Goal: Task Accomplishment & Management: Manage account settings

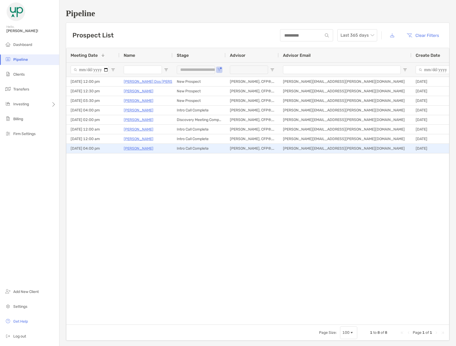
click at [319, 151] on div "tony.marquez@greenupwealth.com" at bounding box center [344, 148] width 133 height 9
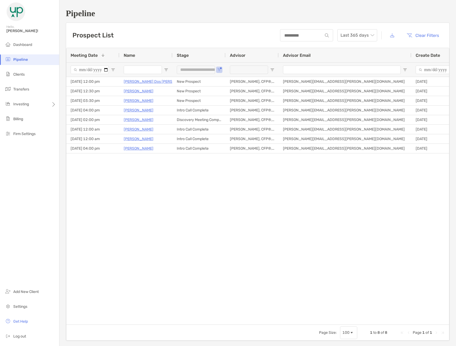
click at [354, 178] on div "Christine Milliner New Prospect 09/12/2025 - 12:30 pm Tony Marquez, CFP®, MSF t…" at bounding box center [257, 198] width 382 height 243
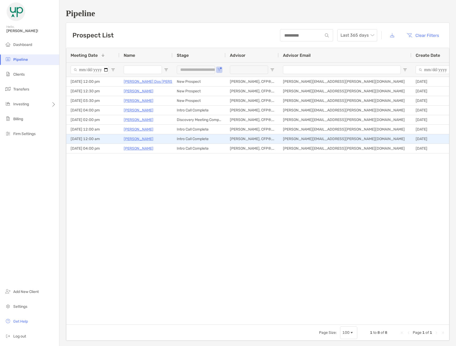
click at [99, 140] on div "07/25/2025 - 12:00 am" at bounding box center [92, 138] width 53 height 9
click at [168, 139] on div "Ray O'Connor" at bounding box center [146, 138] width 45 height 9
click at [196, 136] on div "Intro Call Complete" at bounding box center [198, 138] width 53 height 9
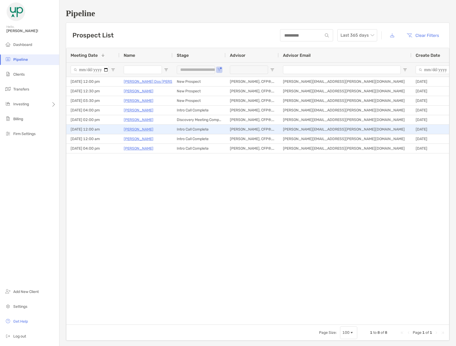
click at [141, 129] on p "[PERSON_NAME]" at bounding box center [139, 129] width 30 height 7
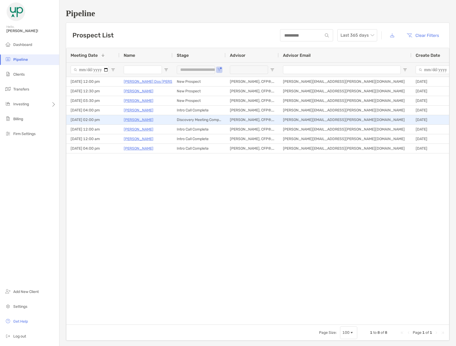
click at [146, 120] on p "Sarah Constantine" at bounding box center [139, 119] width 30 height 7
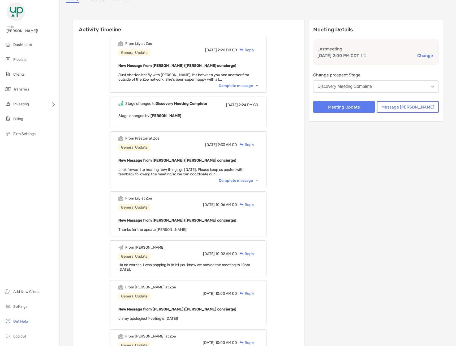
scroll to position [106, 0]
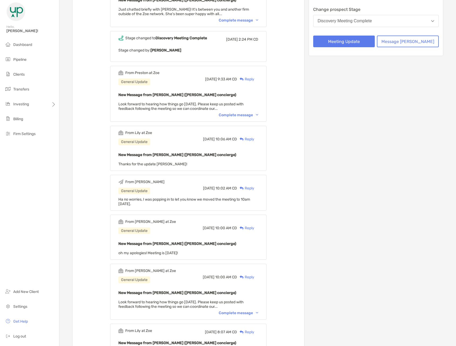
drag, startPoint x: 149, startPoint y: 204, endPoint x: 126, endPoint y: 200, distance: 22.6
click at [126, 200] on div "Ha no worries, I was popping in to let you know we moved the meeting to 10am on…" at bounding box center [188, 201] width 140 height 9
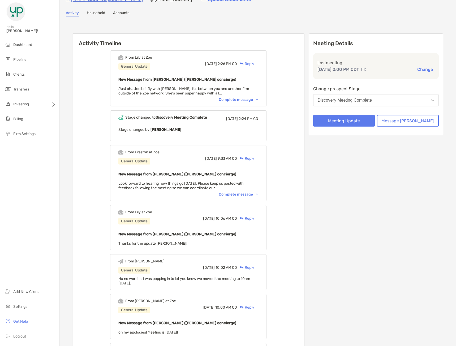
scroll to position [27, 0]
